Goal: Use online tool/utility: Utilize a website feature to perform a specific function

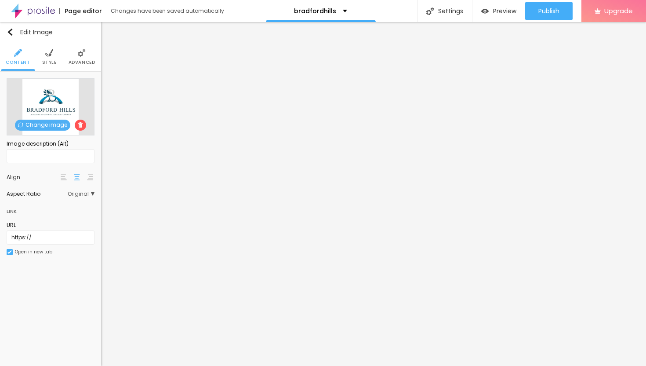
click at [45, 51] on img at bounding box center [49, 53] width 8 height 8
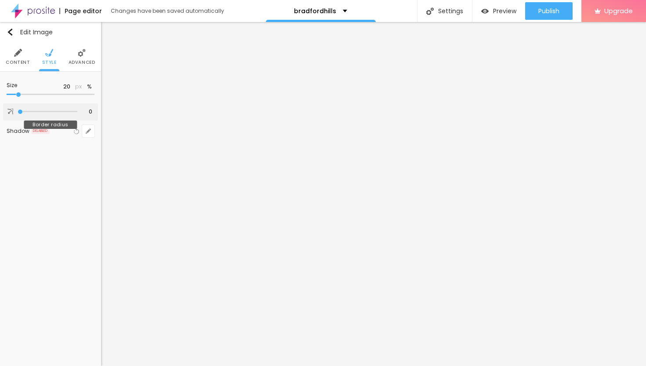
type input "1"
type input "3"
type input "4"
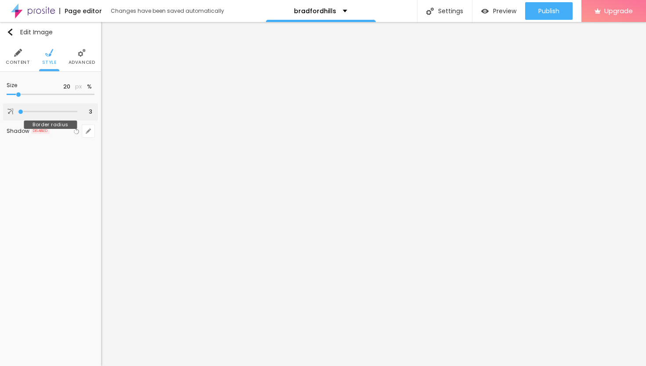
type input "4"
type input "5"
type input "6"
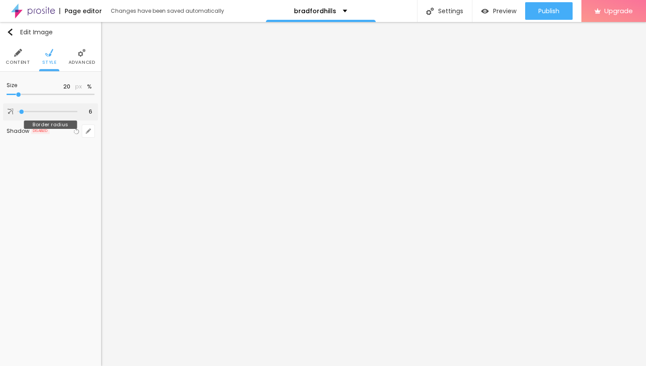
type input "7"
type input "8"
type input "9"
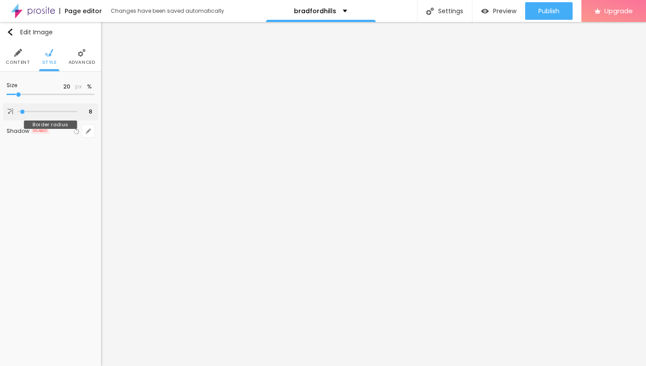
type input "9"
type input "10"
type input "11"
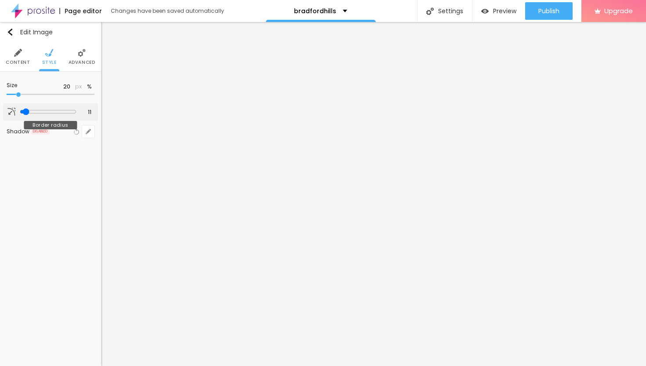
type input "12"
type input "13"
type input "14"
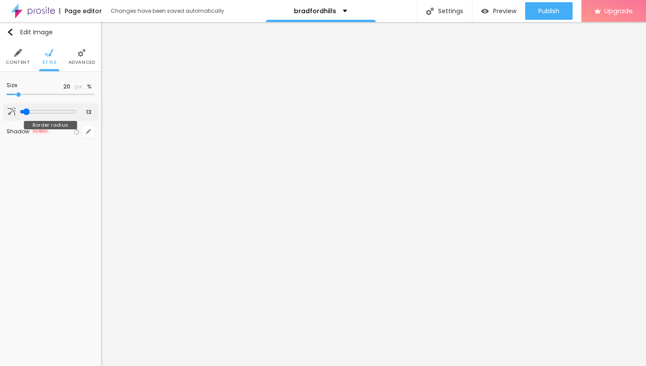
type input "14"
type input "15"
type input "16"
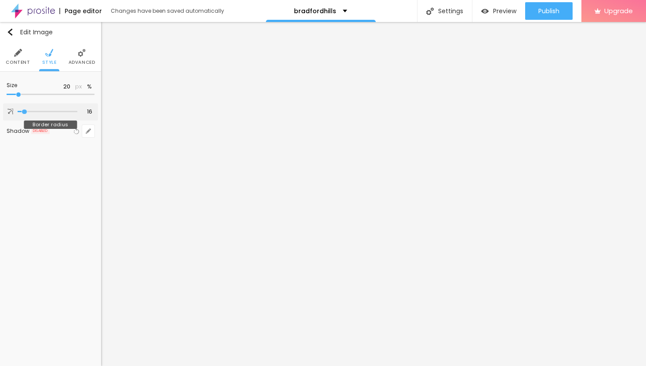
type input "17"
type input "18"
type input "19"
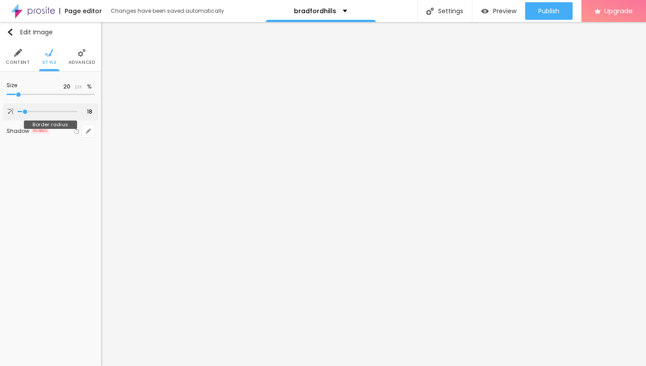
type input "19"
type input "20"
type input "21"
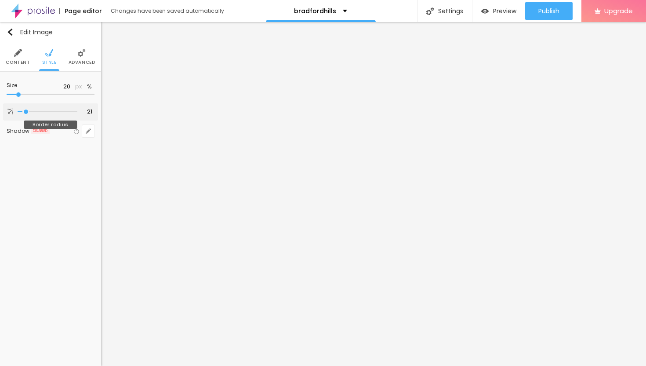
type input "22"
type input "23"
type input "24"
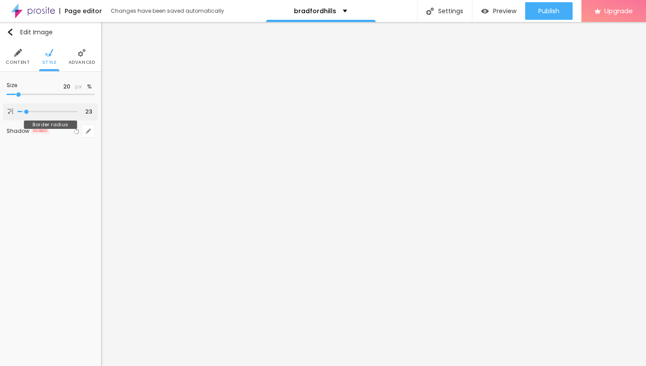
type input "24"
type input "25"
type input "26"
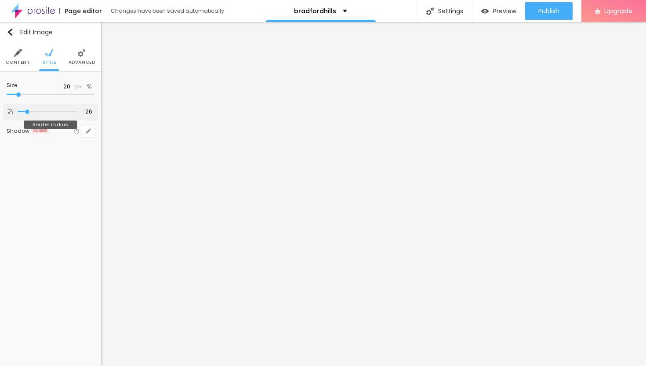
type input "27"
type input "28"
type input "29"
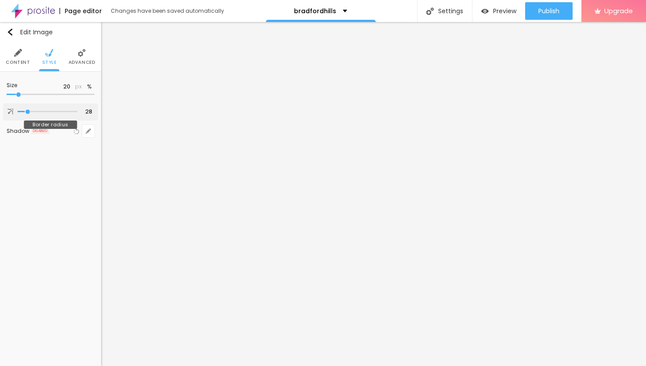
type input "29"
type input "30"
type input "26"
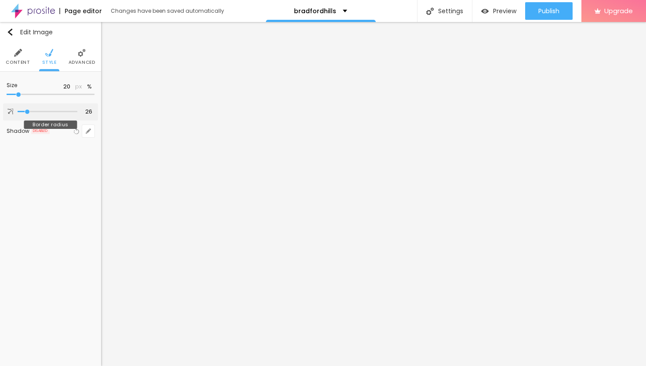
type input "22"
type input "16"
type input "11"
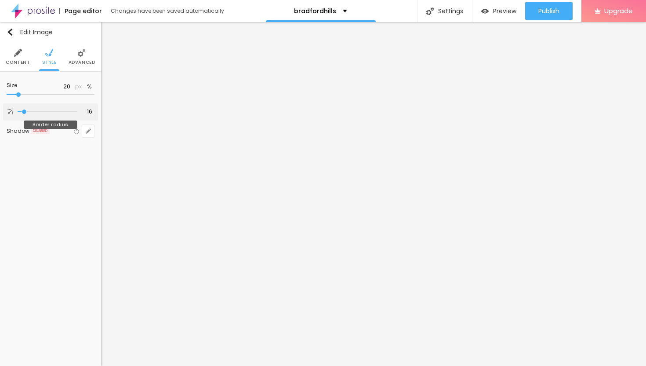
type input "11"
type input "8"
type input "6"
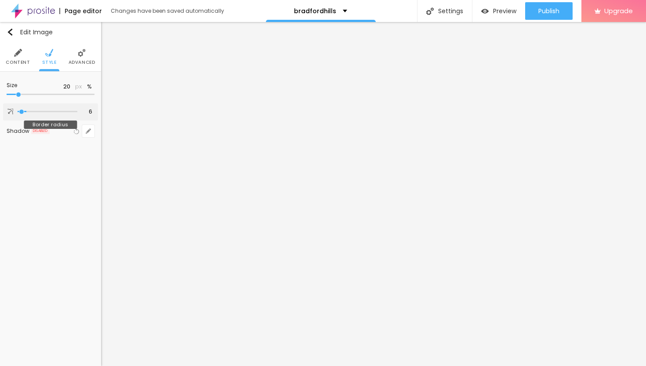
type input "4"
type input "2"
type input "1"
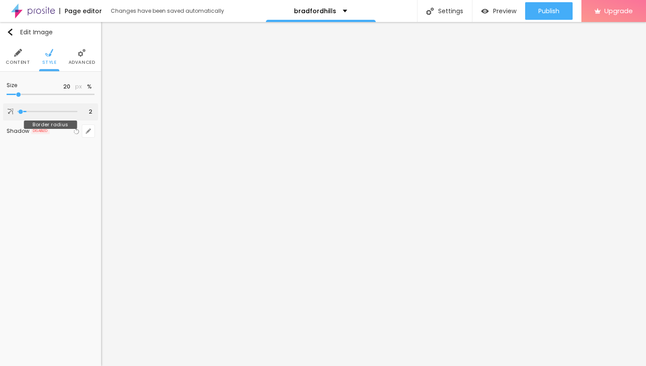
type input "1"
type input "0"
drag, startPoint x: 20, startPoint y: 110, endPoint x: 14, endPoint y: 110, distance: 6.6
click at [18, 110] on input "range" at bounding box center [48, 111] width 60 height 4
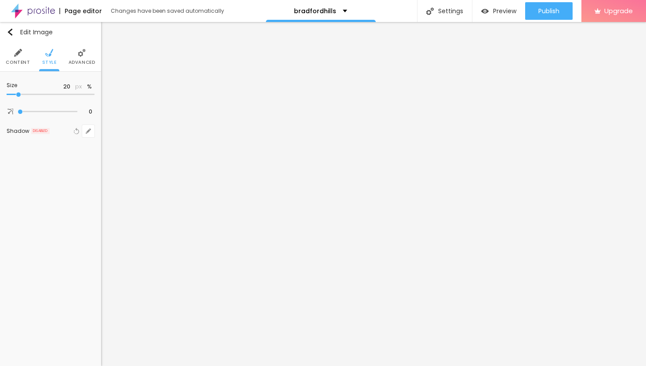
type input "25"
click at [22, 93] on input "range" at bounding box center [51, 94] width 88 height 4
click at [89, 83] on button "button" at bounding box center [88, 89] width 12 height 12
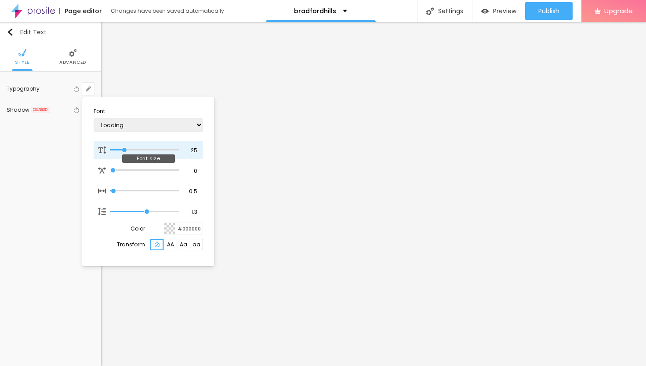
type input "1"
type input "23"
type input "1"
type input "24"
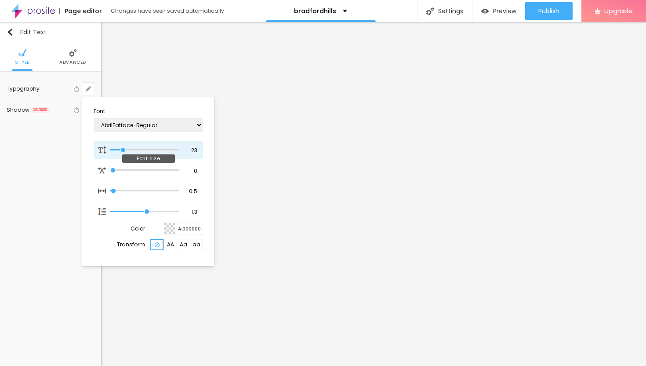
type input "24"
type input "1"
type input "25"
type input "1"
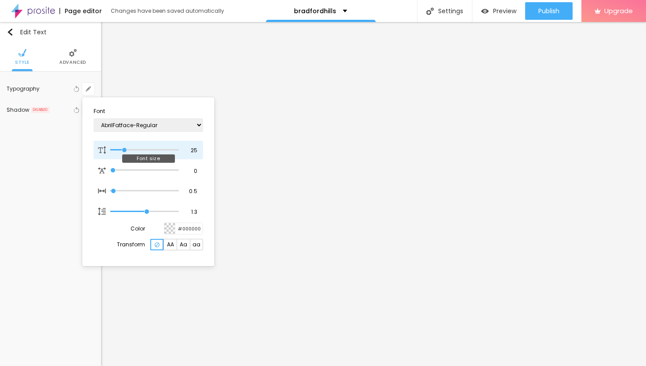
type input "26"
type input "1"
type input "27"
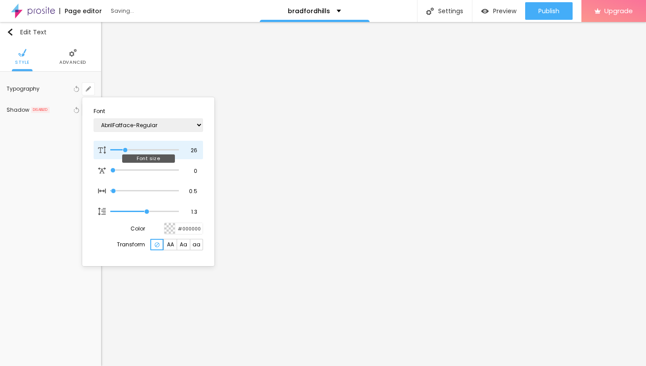
type input "1"
type input "28"
type input "1"
type input "29"
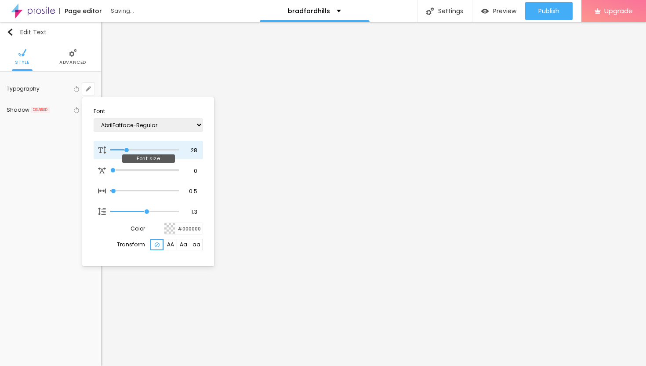
type input "29"
type input "1"
type input "29"
click at [127, 149] on input "range" at bounding box center [144, 150] width 69 height 4
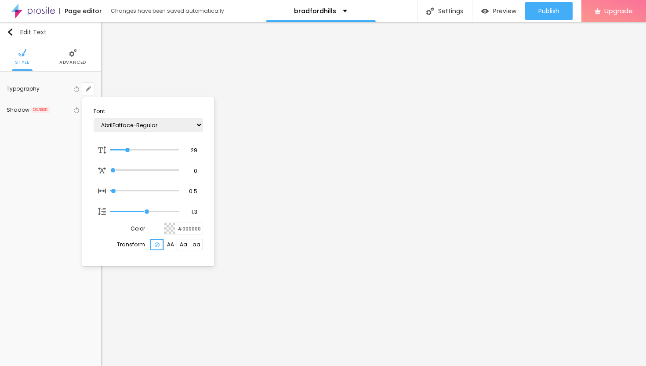
type input "1"
click at [549, 13] on div at bounding box center [323, 183] width 646 height 366
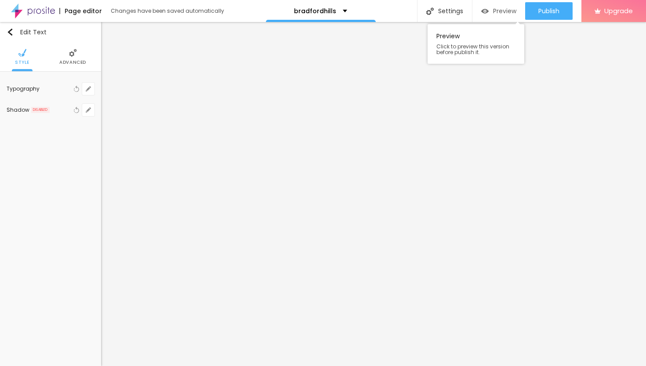
click at [496, 12] on span "Preview" at bounding box center [504, 10] width 23 height 7
